Goal: Information Seeking & Learning: Learn about a topic

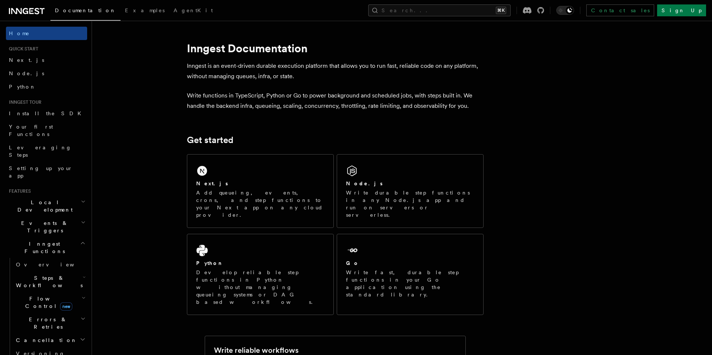
click at [79, 237] on h2 "Inngest Functions" at bounding box center [46, 247] width 81 height 21
click at [73, 298] on h2 "Deployment" at bounding box center [46, 304] width 81 height 13
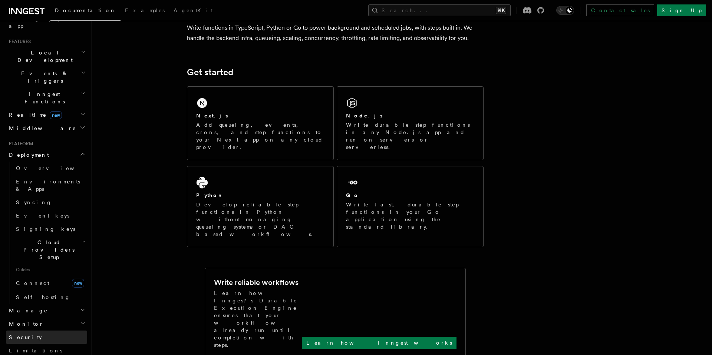
scroll to position [145, 0]
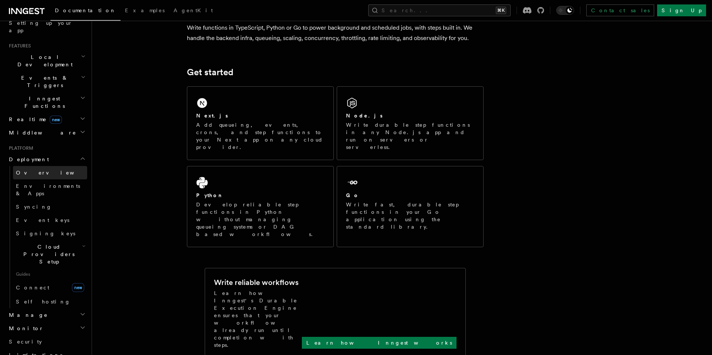
click at [47, 166] on link "Overview" at bounding box center [50, 172] width 74 height 13
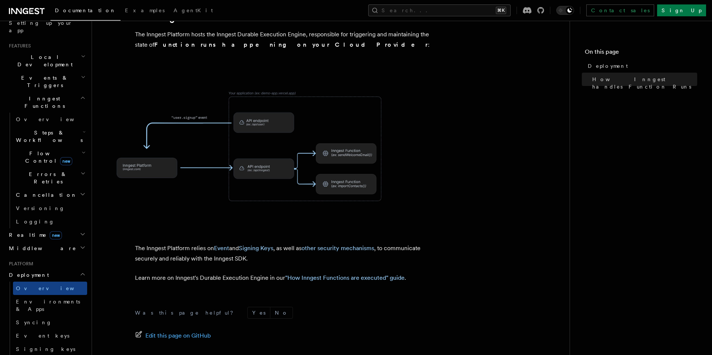
scroll to position [277, 0]
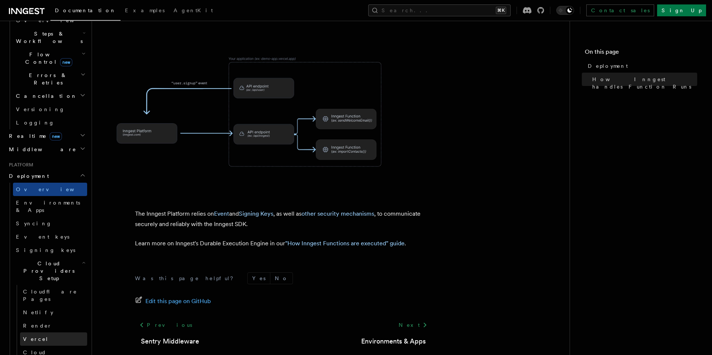
scroll to position [276, 0]
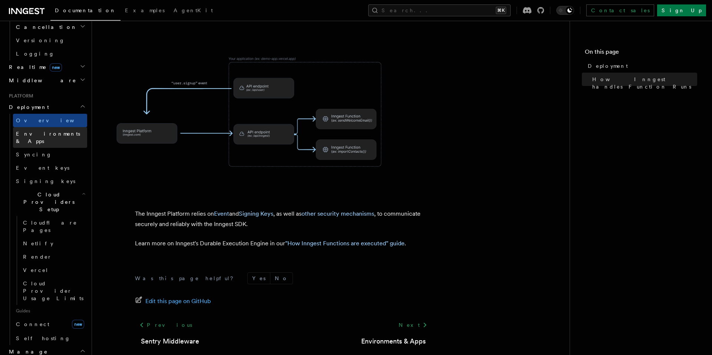
click at [65, 131] on span "Environments & Apps" at bounding box center [48, 137] width 64 height 13
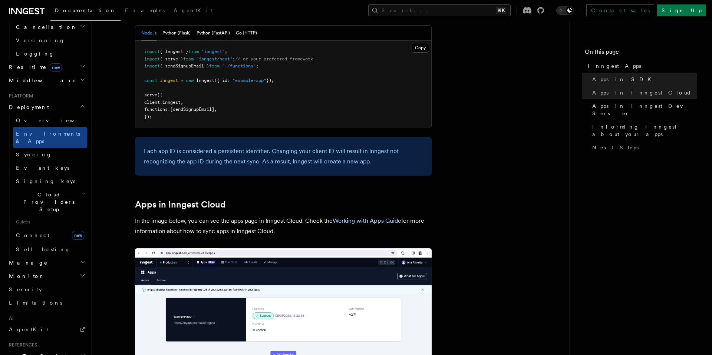
scroll to position [329, 0]
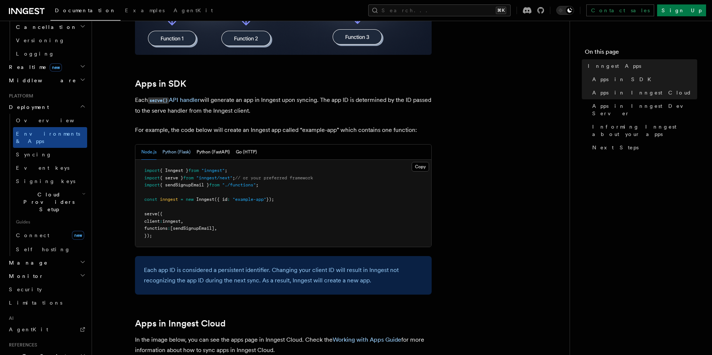
click at [172, 148] on button "Python (Flask)" at bounding box center [176, 152] width 28 height 15
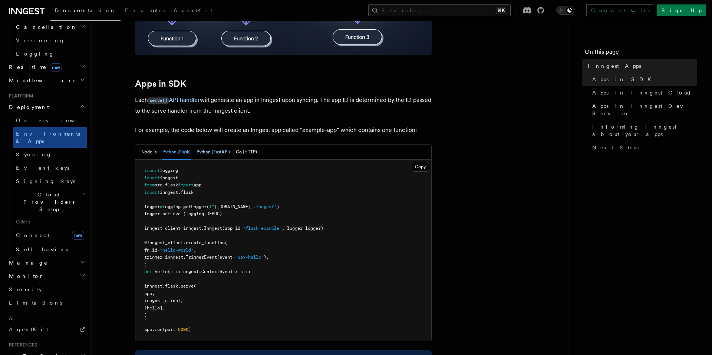
click at [221, 153] on button "Python (FastAPI)" at bounding box center [212, 152] width 33 height 15
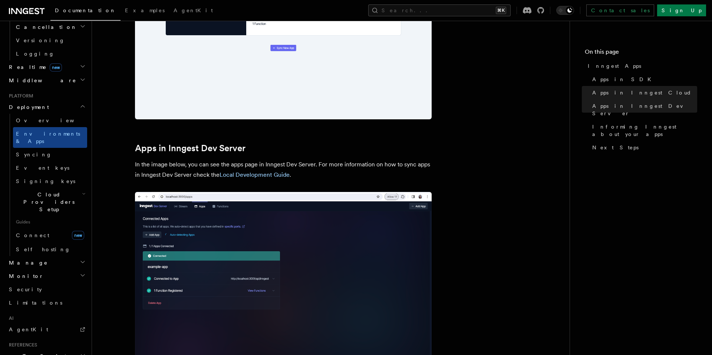
scroll to position [880, 0]
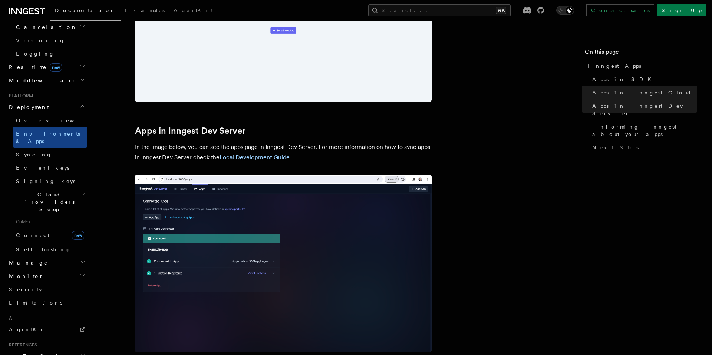
click at [82, 191] on icon "button" at bounding box center [84, 194] width 4 height 6
click at [36, 335] on span "Self hosting" at bounding box center [43, 338] width 54 height 7
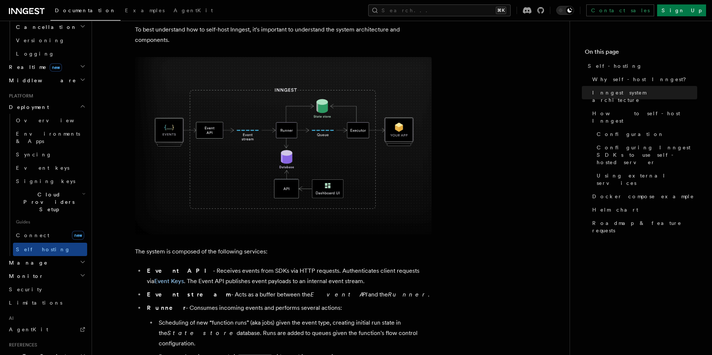
scroll to position [308, 0]
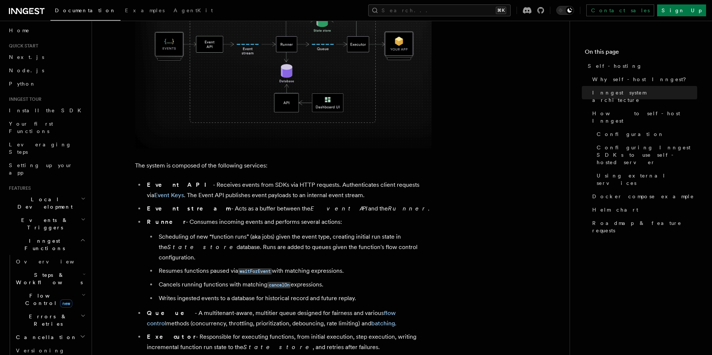
click at [73, 234] on h2 "Inngest Functions" at bounding box center [46, 244] width 81 height 21
click at [69, 295] on h2 "Deployment" at bounding box center [46, 301] width 81 height 13
click at [484, 10] on button "Search... ⌘K" at bounding box center [439, 10] width 142 height 12
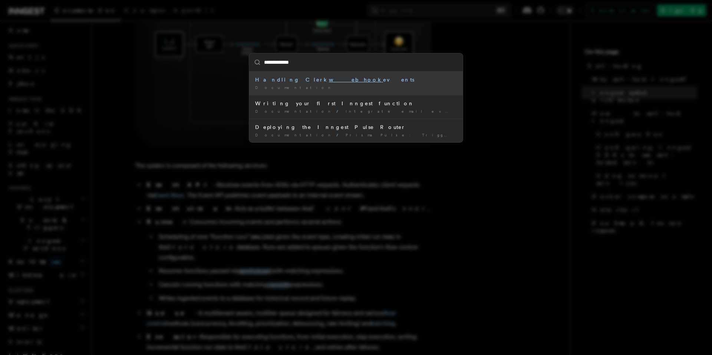
type input "**********"
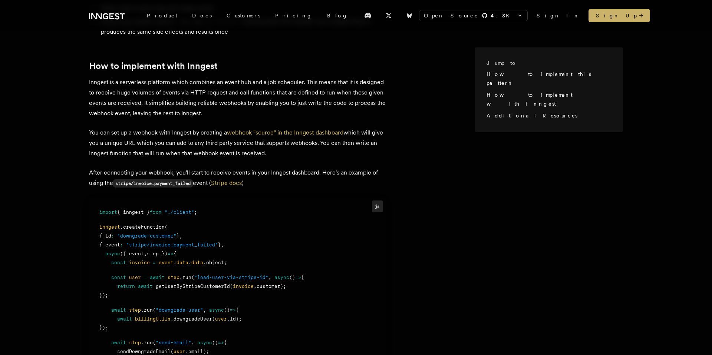
scroll to position [484, 0]
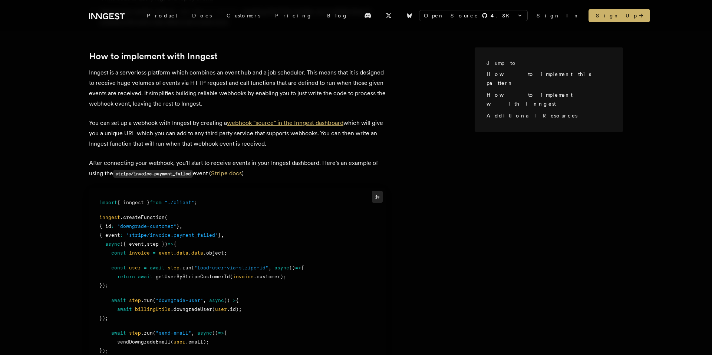
click at [307, 119] on link "webhook "source" in the Inngest dashboard" at bounding box center [285, 122] width 116 height 7
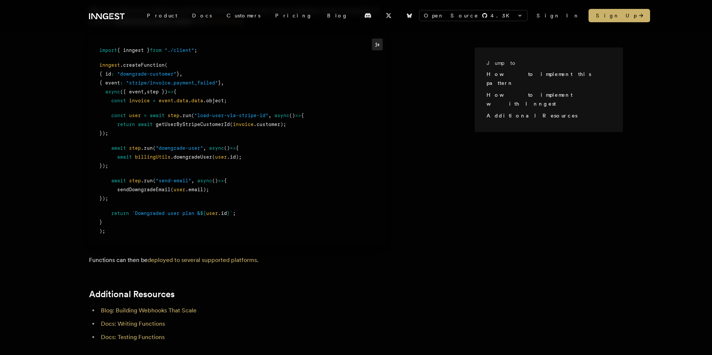
scroll to position [762, 0]
